Goal: Information Seeking & Learning: Learn about a topic

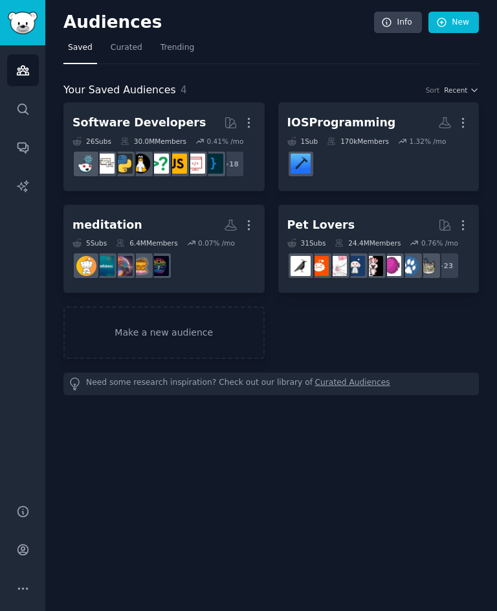
click at [370, 123] on div "IOSProgramming" at bounding box center [341, 123] width 109 height 16
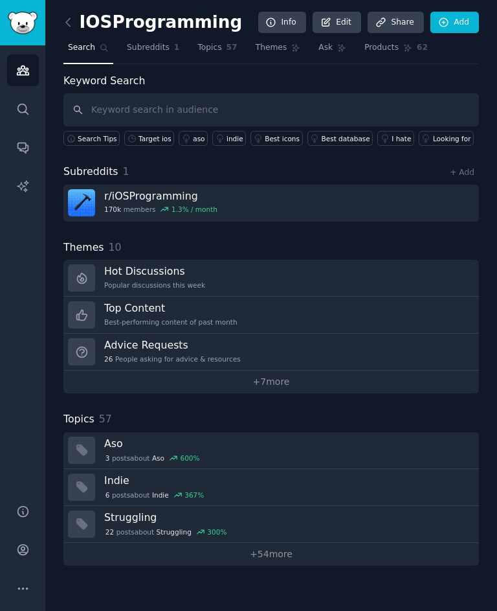
click at [219, 44] on span "Topics" at bounding box center [209, 48] width 24 height 12
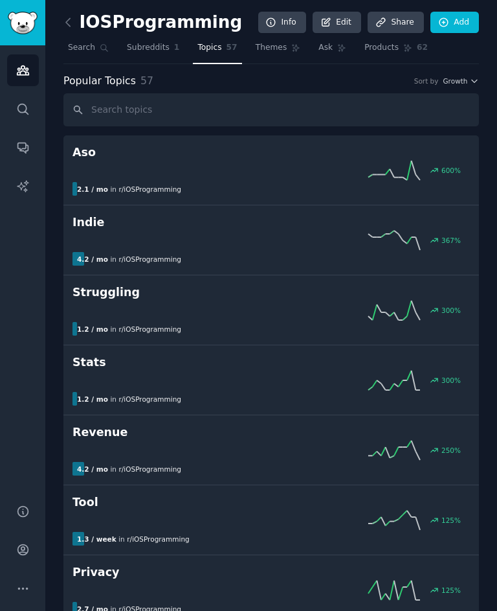
click at [108, 231] on div "367 %" at bounding box center [272, 239] width 398 height 19
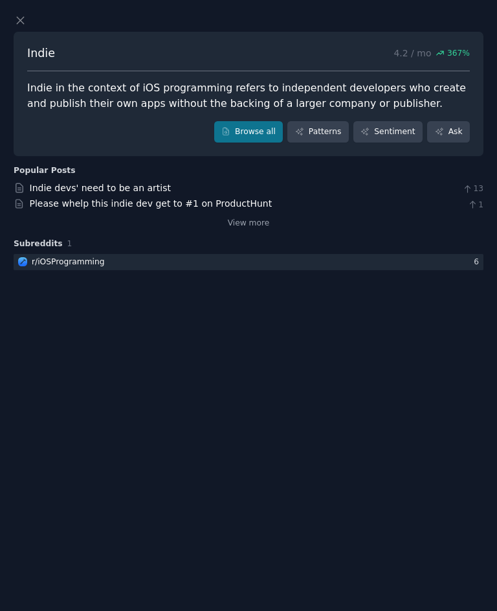
click at [249, 126] on link "Browse all" at bounding box center [248, 132] width 69 height 22
